Goal: Transaction & Acquisition: Purchase product/service

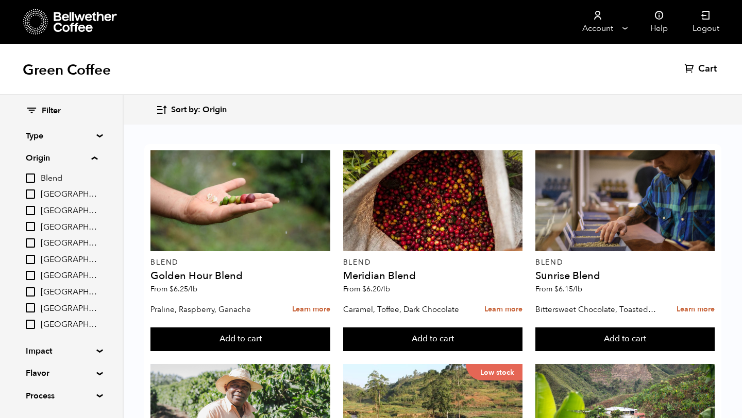
scroll to position [73, 0]
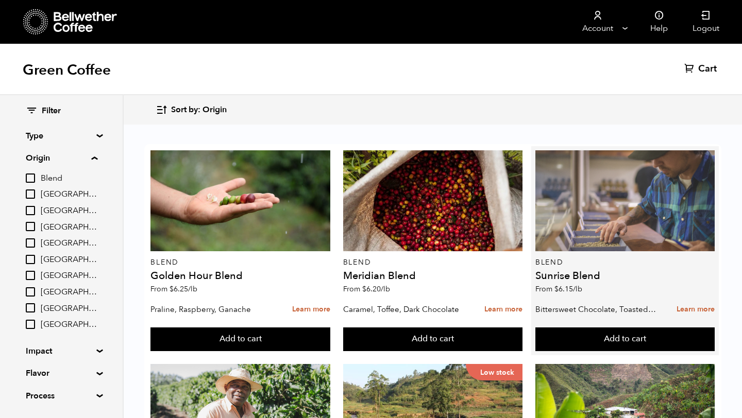
click at [588, 150] on div at bounding box center [624, 200] width 179 height 101
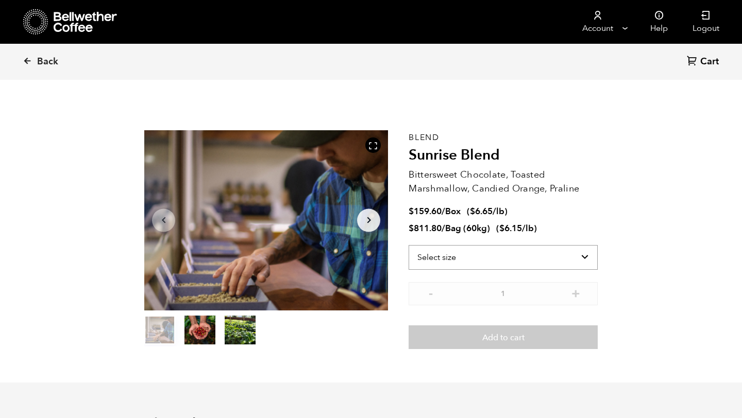
click at [467, 256] on select "Select size Bag (60kg) (132 lbs) Box (24 lbs)" at bounding box center [502, 257] width 189 height 25
select select "box"
click at [408, 245] on select "Select size Bag (60kg) (132 lbs) Box (24 lbs)" at bounding box center [502, 257] width 189 height 25
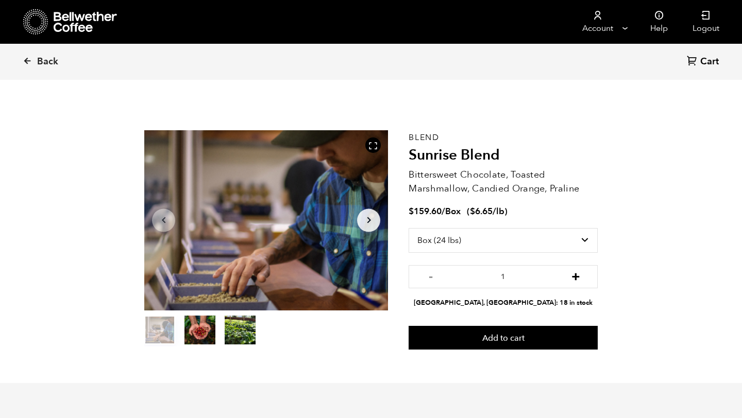
click at [575, 273] on button "+" at bounding box center [575, 275] width 13 height 10
type input "2"
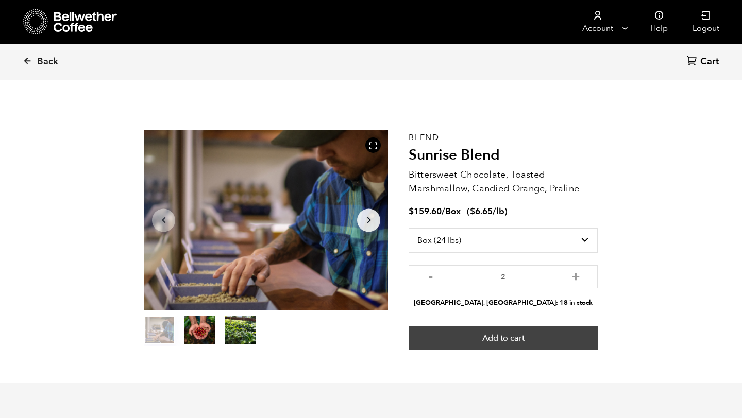
click at [554, 335] on button "Add to cart" at bounding box center [502, 338] width 189 height 24
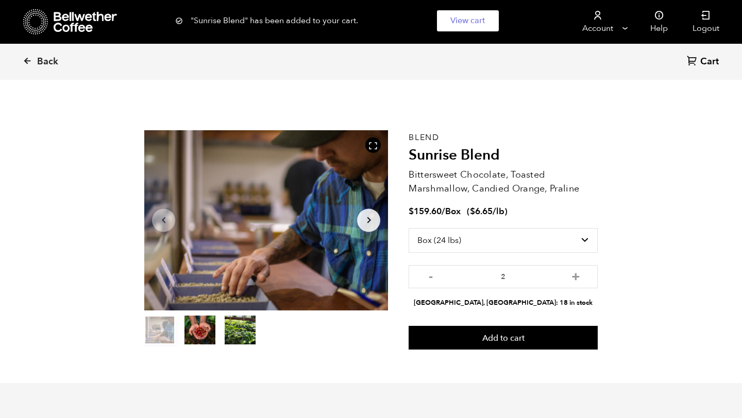
click at [708, 61] on span "Cart" at bounding box center [709, 62] width 19 height 12
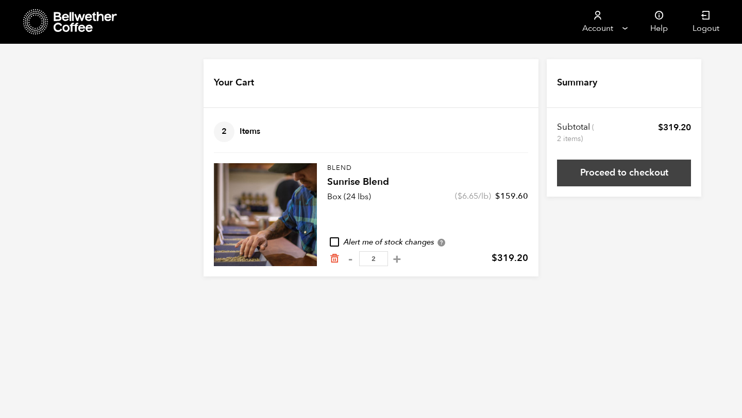
click at [575, 176] on link "Proceed to checkout" at bounding box center [624, 173] width 134 height 27
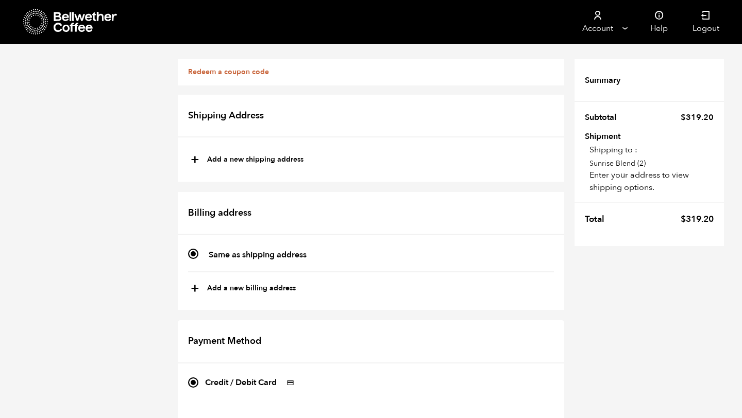
scroll to position [248, 0]
click at [604, 319] on div "Redeem a coupon code If you have a coupon code, please apply it below. Apply co…" at bounding box center [371, 404] width 742 height 721
click at [620, 318] on div "Redeem a coupon code If you have a coupon code, please apply it below. Apply co…" at bounding box center [371, 404] width 742 height 721
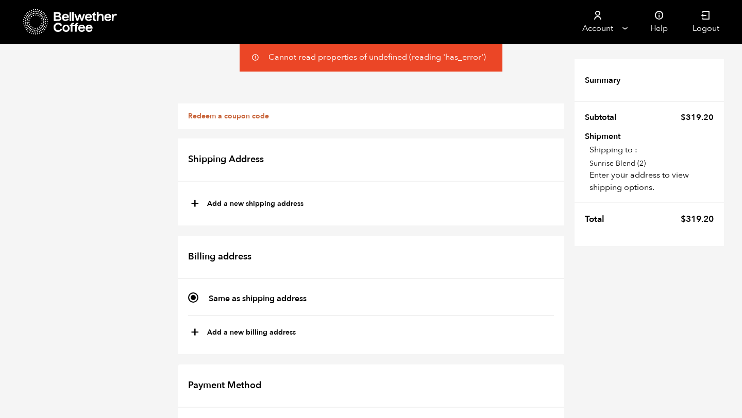
scroll to position [391, 0]
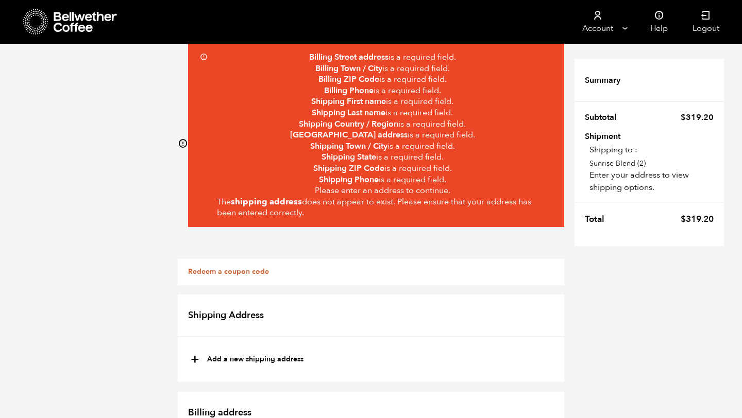
click at [267, 359] on button "+ Add a new shipping address" at bounding box center [247, 360] width 113 height 18
type input "New address"
click at [262, 373] on input "New address" at bounding box center [371, 382] width 363 height 19
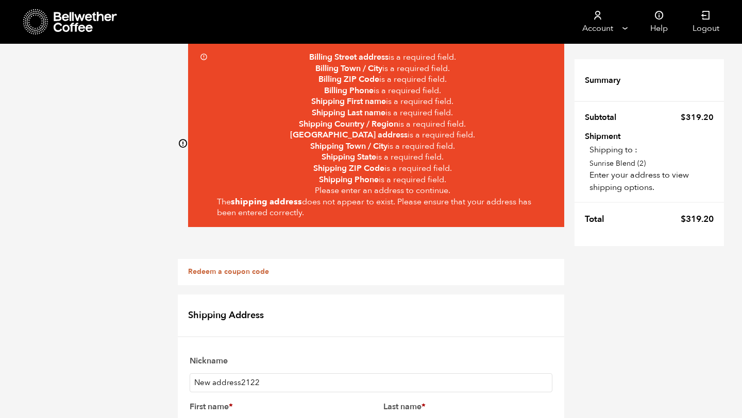
click at [258, 373] on input "New address2122" at bounding box center [371, 382] width 363 height 19
type input "2122 S. Lafayette St."
type input "Tami"
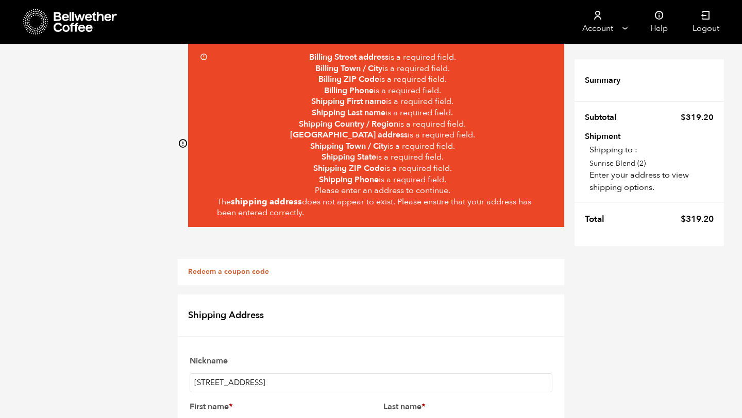
type input "Canaday"
select select "US"
type input "2122 S LAFAYETTE ST"
type input "DENVER"
type input "Tami"
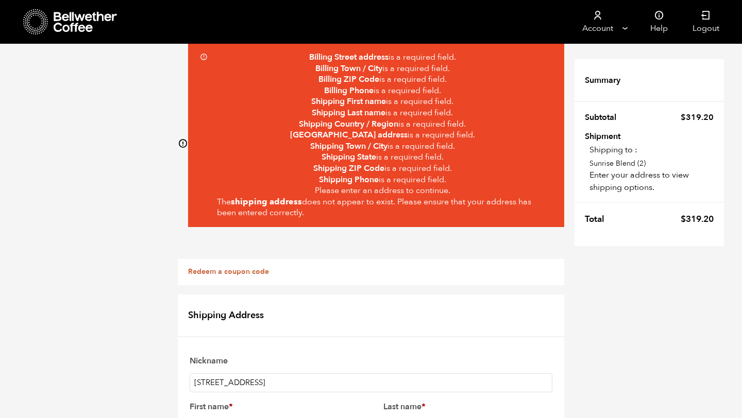
type input "80210"
type input "3039293325"
select select "CO"
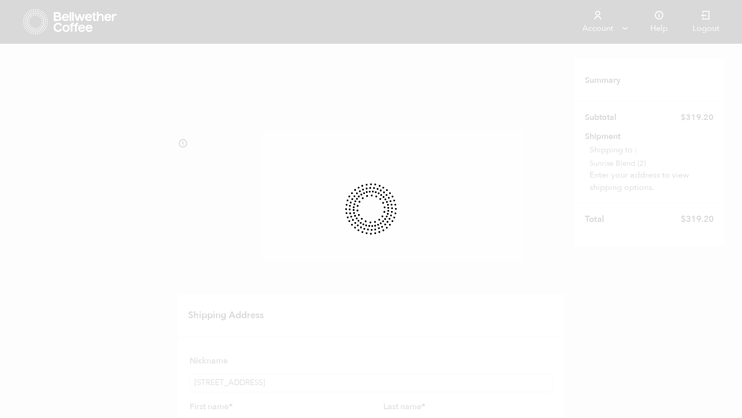
scroll to position [476, 0]
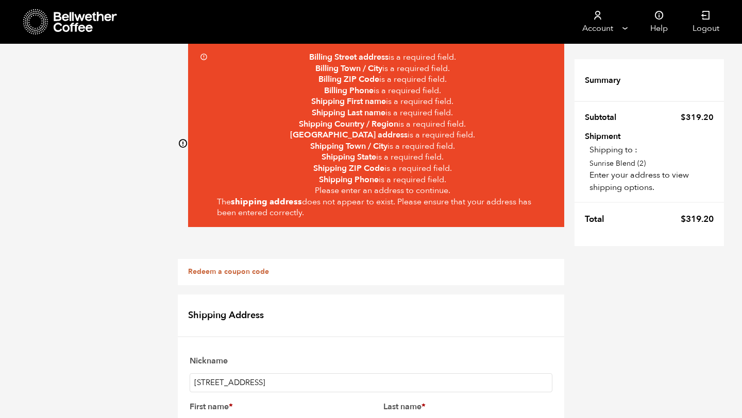
type input "[EMAIL_ADDRESS][DOMAIN_NAME]"
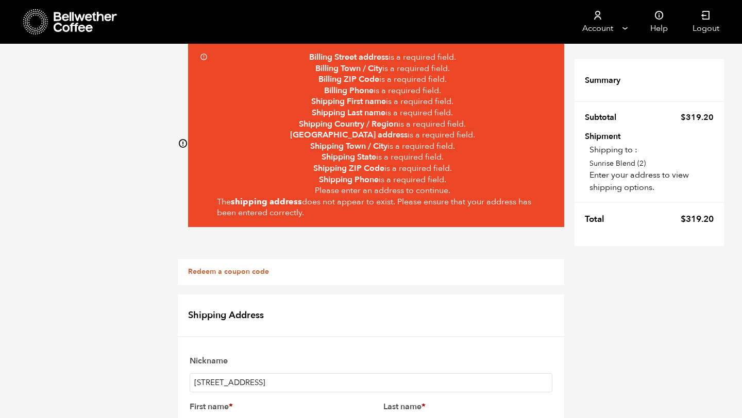
type input "Wagon Coffee"
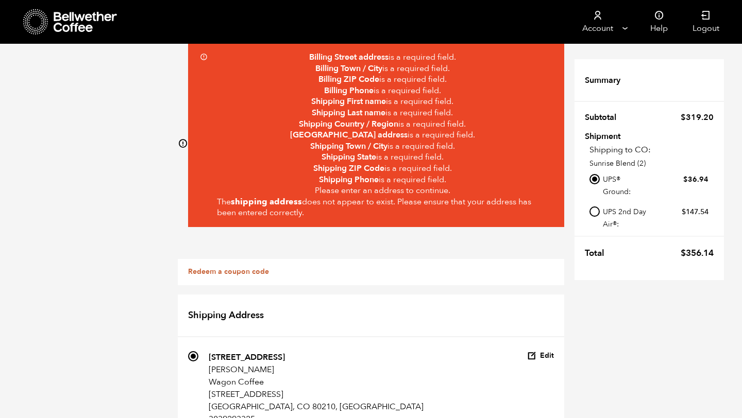
scroll to position [330, 0]
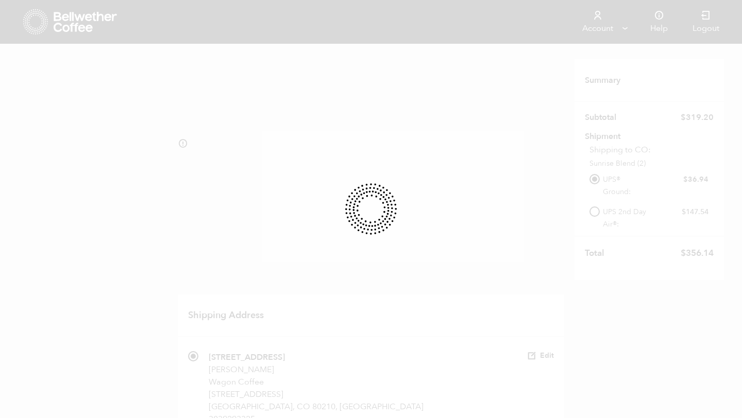
select select
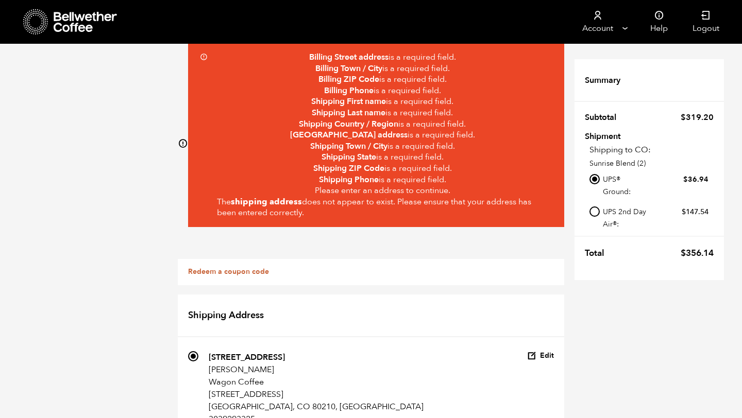
type input "10524 hyacinth pl"
type input "Tami"
type input "10524 Hyacinth Pl."
type input "Highlands Ranch"
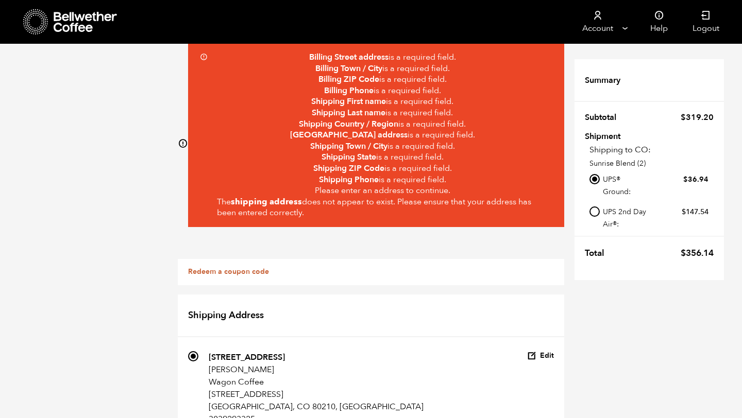
select select "CO"
type input "80129"
type input "3039293325"
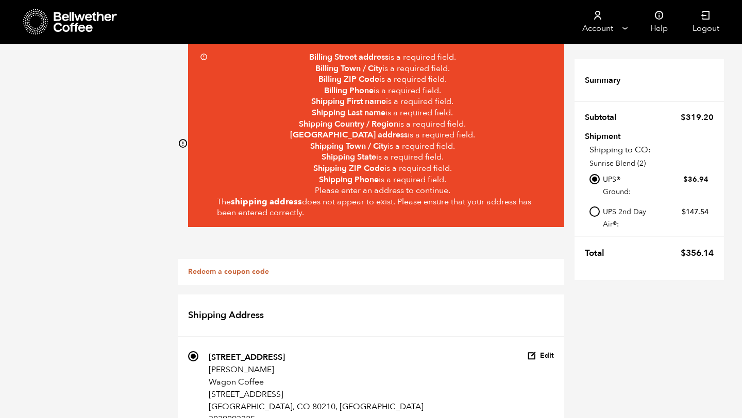
type input "Canaday"
type input "W"
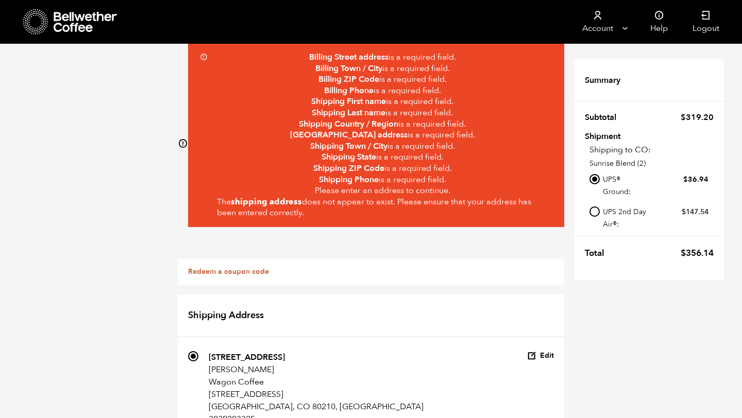
type input "wagoncoffeeroasters@gmail.com"
click at [201, 55] on div "Billing Street address is a required field. Billing Town / City is a required f…" at bounding box center [376, 135] width 376 height 183
click at [182, 145] on icon at bounding box center [183, 144] width 10 height 10
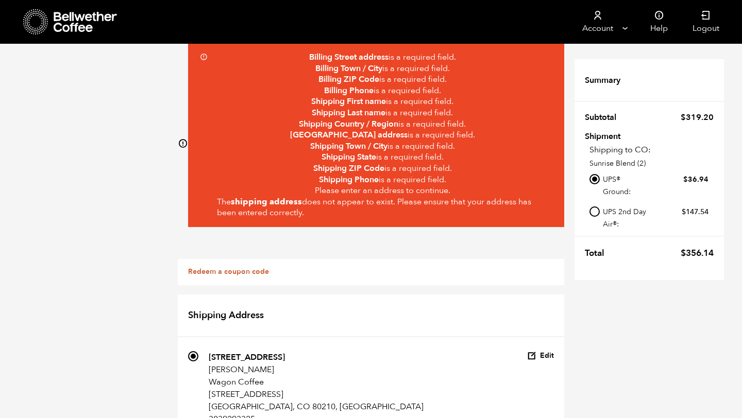
scroll to position [399, 0]
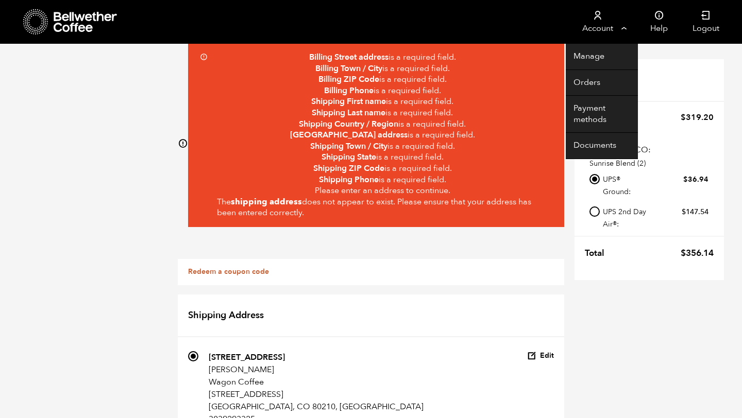
click at [589, 20] on link "Account" at bounding box center [597, 22] width 63 height 44
click at [587, 82] on link "Orders" at bounding box center [602, 83] width 72 height 26
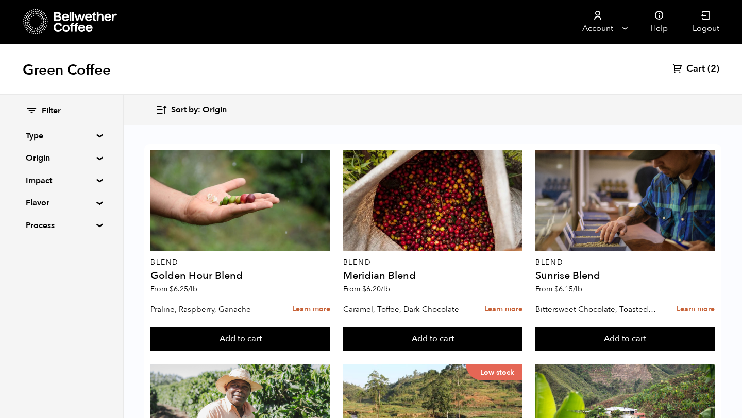
click at [704, 70] on span "Cart" at bounding box center [695, 69] width 19 height 12
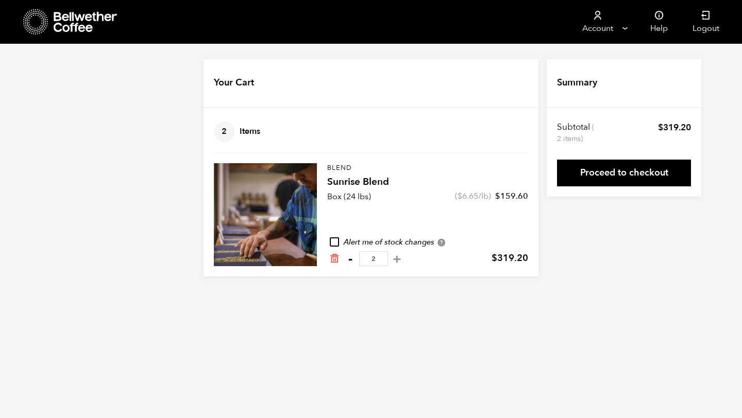
click at [348, 259] on button "-" at bounding box center [350, 259] width 13 height 10
type input "1"
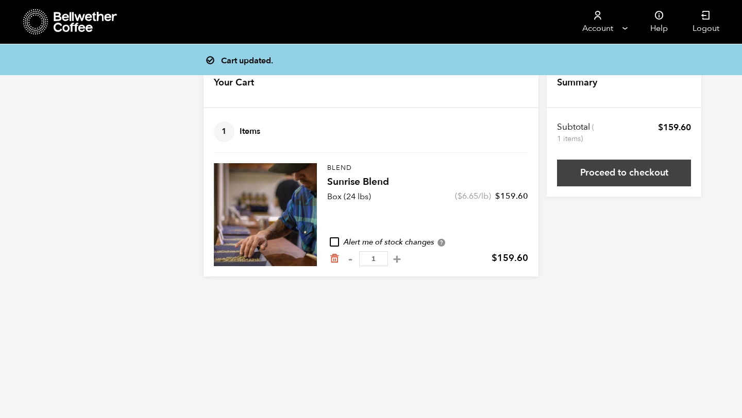
click at [649, 176] on link "Proceed to checkout" at bounding box center [624, 173] width 134 height 27
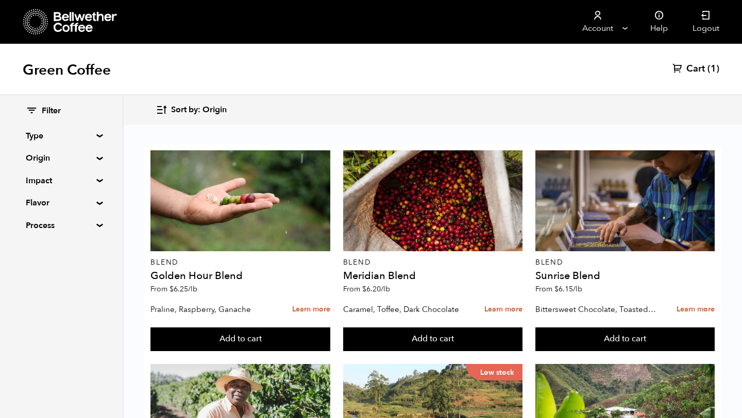
click at [39, 22] on icon at bounding box center [35, 22] width 25 height 26
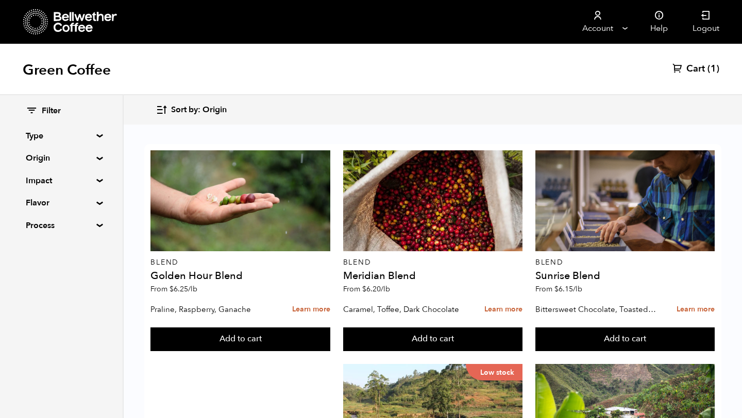
click at [701, 67] on span "Cart" at bounding box center [695, 69] width 19 height 12
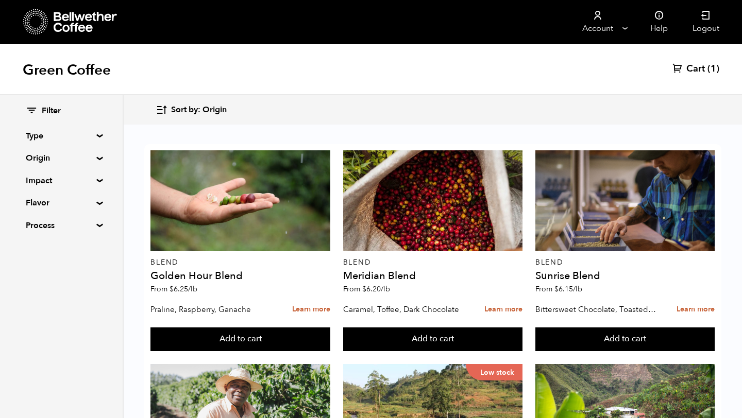
click at [690, 70] on span "Cart" at bounding box center [695, 69] width 19 height 12
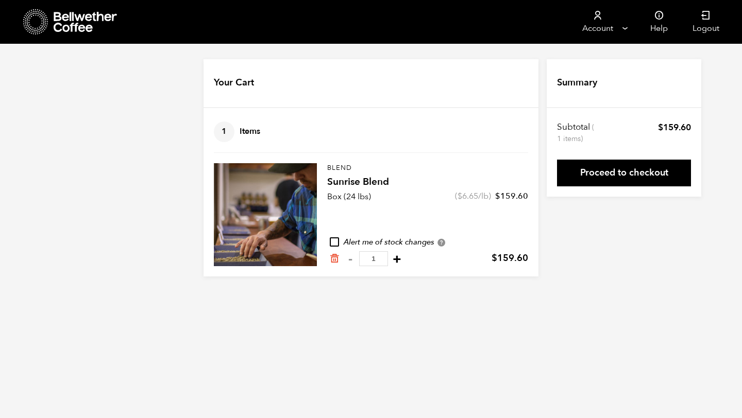
click at [392, 256] on button "+" at bounding box center [396, 259] width 13 height 10
type input "2"
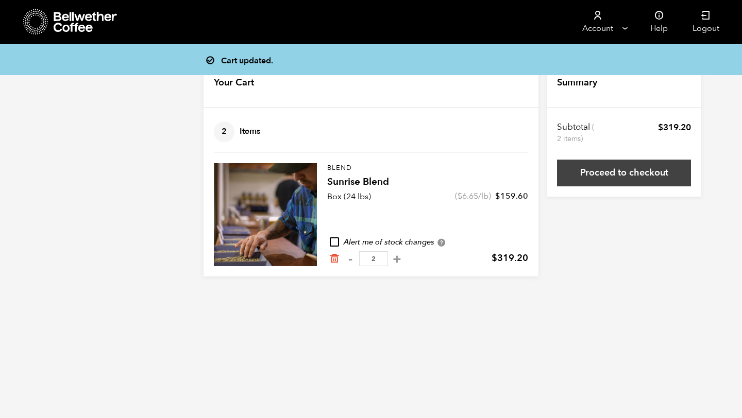
click at [619, 169] on link "Proceed to checkout" at bounding box center [624, 173] width 134 height 27
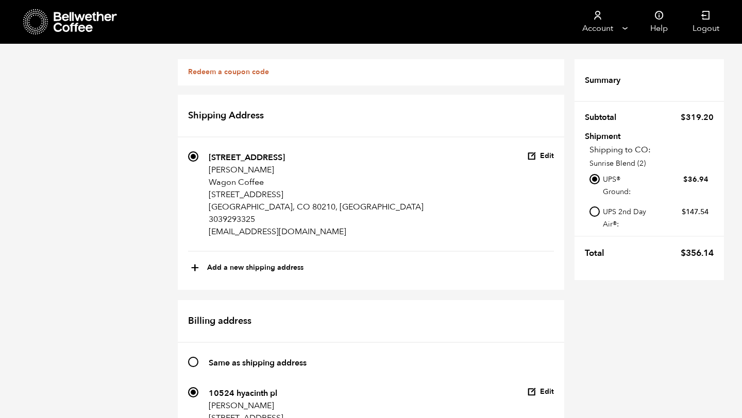
click at [356, 72] on div "Redeem a coupon code" at bounding box center [371, 72] width 386 height 26
click at [228, 71] on link "Redeem a coupon code" at bounding box center [228, 72] width 81 height 10
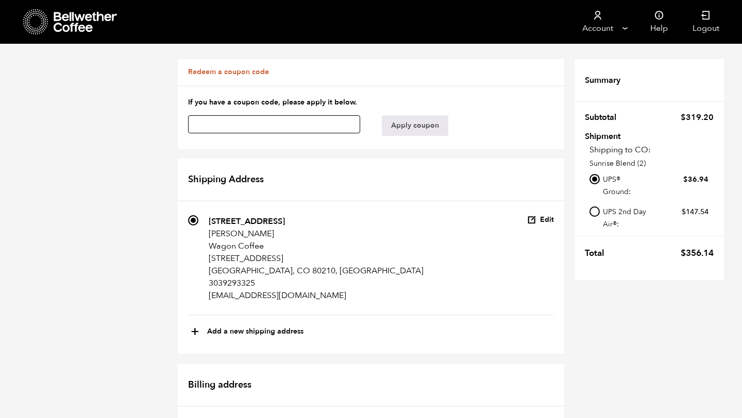
click at [288, 129] on input "text" at bounding box center [274, 124] width 172 height 18
paste input "6zzos99ude45q2un"
type input "6zzos99ude45q2un"
click at [405, 129] on button "Apply coupon" at bounding box center [415, 125] width 66 height 21
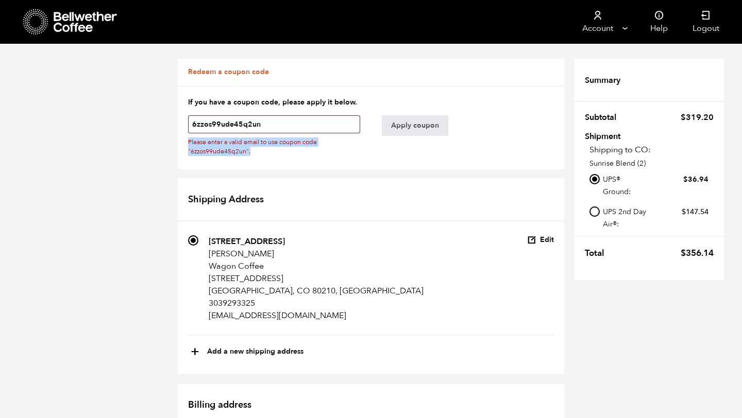
drag, startPoint x: 254, startPoint y: 151, endPoint x: 188, endPoint y: 144, distance: 66.3
click at [188, 144] on span "Please enter a valid email to use coupon code "6zzos99ude45q2un"." at bounding box center [274, 147] width 172 height 19
copy span "Please enter a valid email to use coupon code "6zzos99ude45q2un"."
